Goal: Obtain resource: Obtain resource

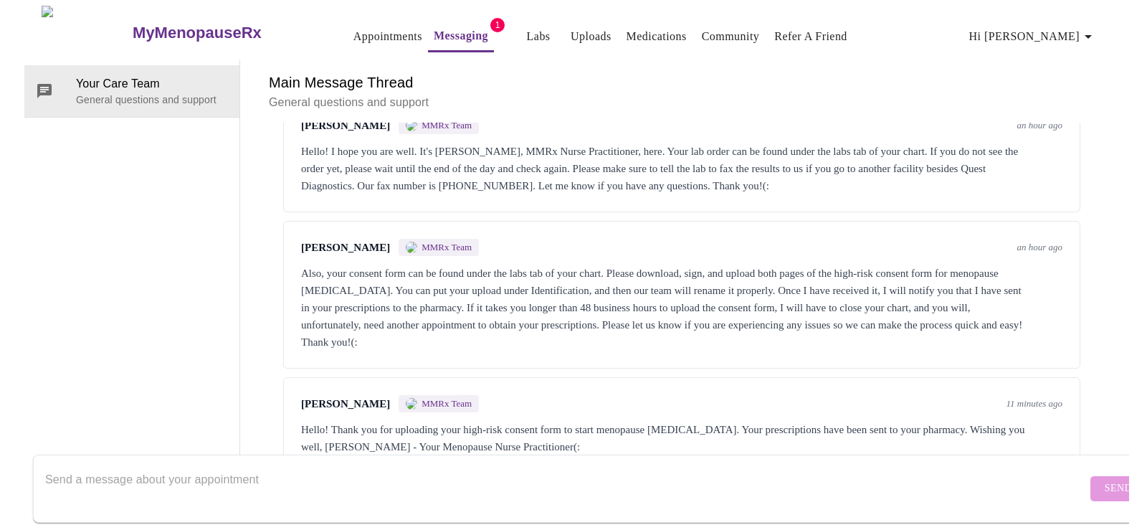
scroll to position [96, 0]
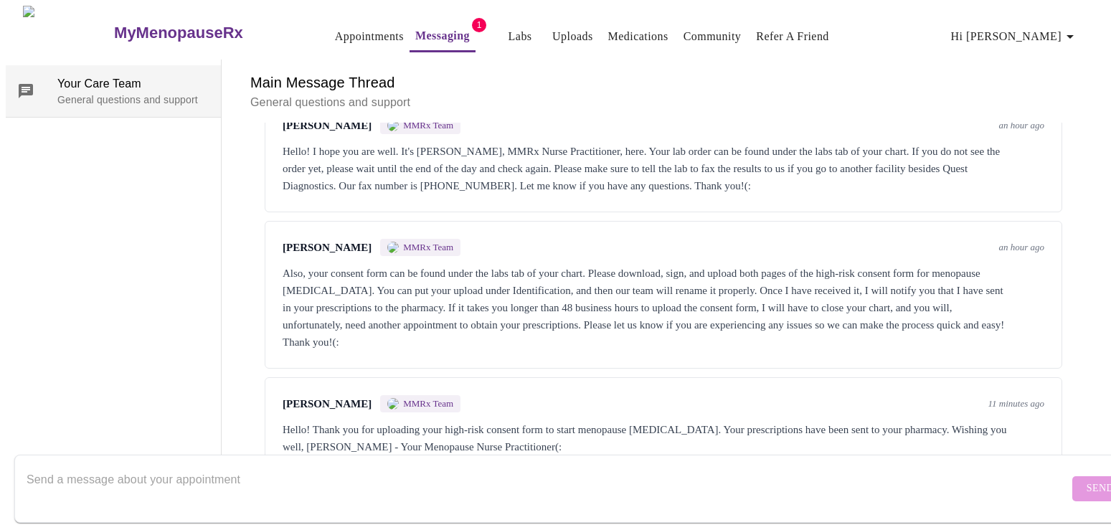
click at [22, 82] on icon at bounding box center [25, 90] width 17 height 17
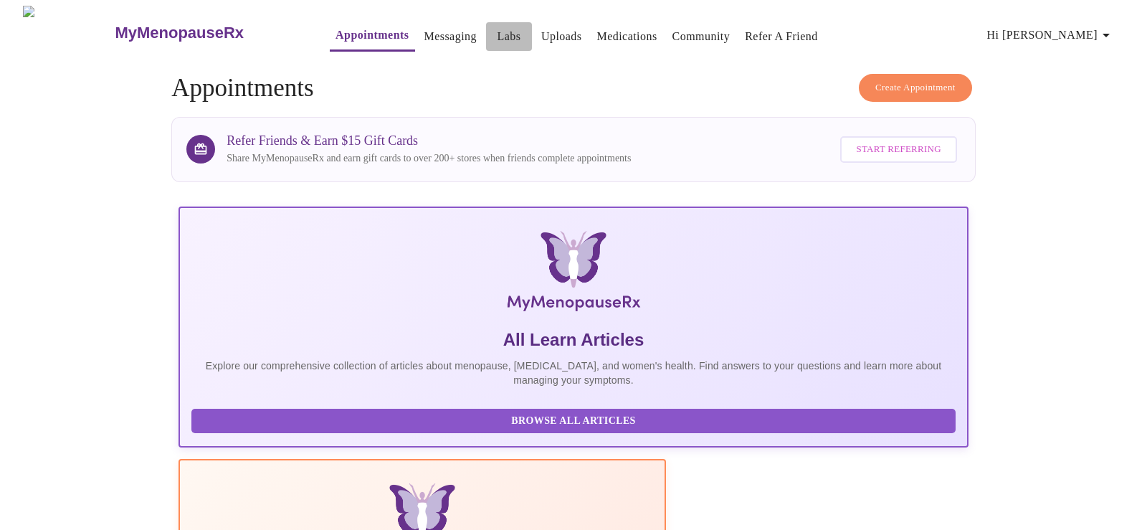
click at [497, 28] on link "Labs" at bounding box center [509, 37] width 24 height 20
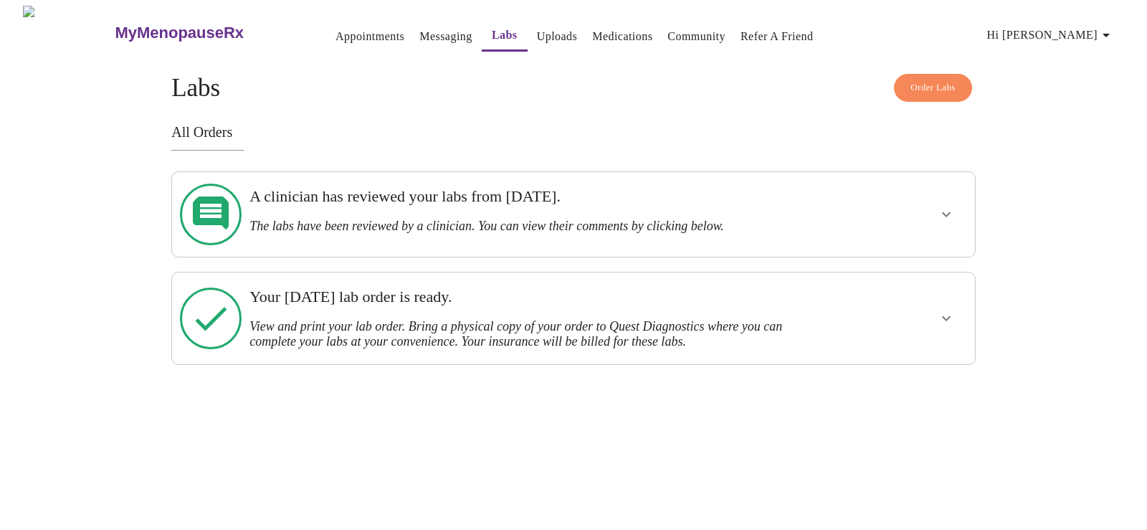
click at [455, 206] on h3 "A clinician has reviewed your labs from [DATE]." at bounding box center [535, 196] width 571 height 19
click at [868, 213] on div at bounding box center [904, 214] width 132 height 73
click at [957, 212] on button "show more" at bounding box center [946, 214] width 34 height 34
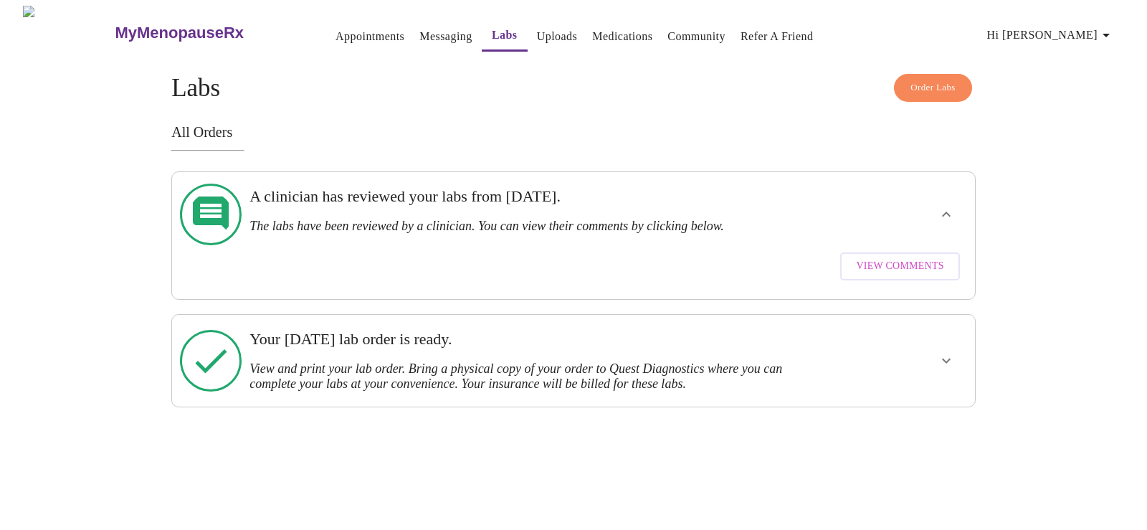
click at [518, 361] on h3 "View and print your lab order. Bring a physical copy of your order to Quest Dia…" at bounding box center [535, 376] width 571 height 30
click at [959, 345] on button "show more" at bounding box center [946, 361] width 34 height 34
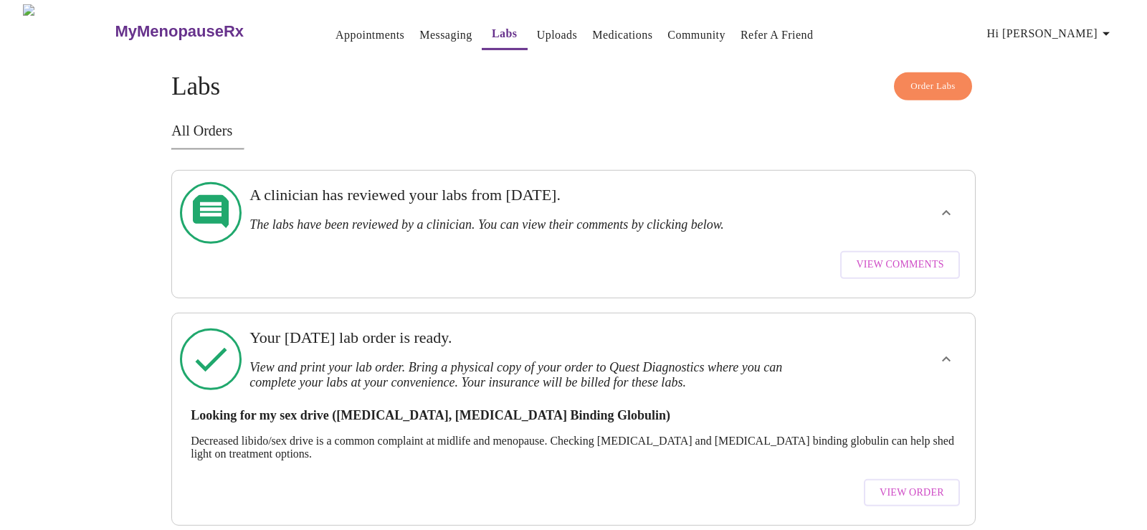
scroll to position [3, 0]
click at [937, 483] on span "View Order" at bounding box center [912, 492] width 65 height 18
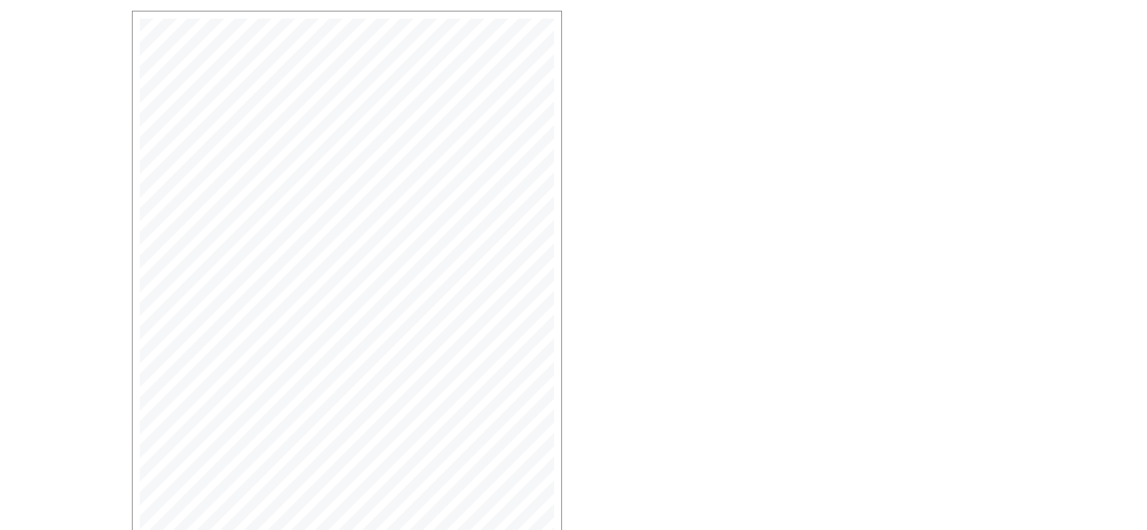
scroll to position [352, 0]
click at [209, 486] on span "Open Larger PDF" at bounding box center [197, 477] width 93 height 18
